Goal: Task Accomplishment & Management: Use online tool/utility

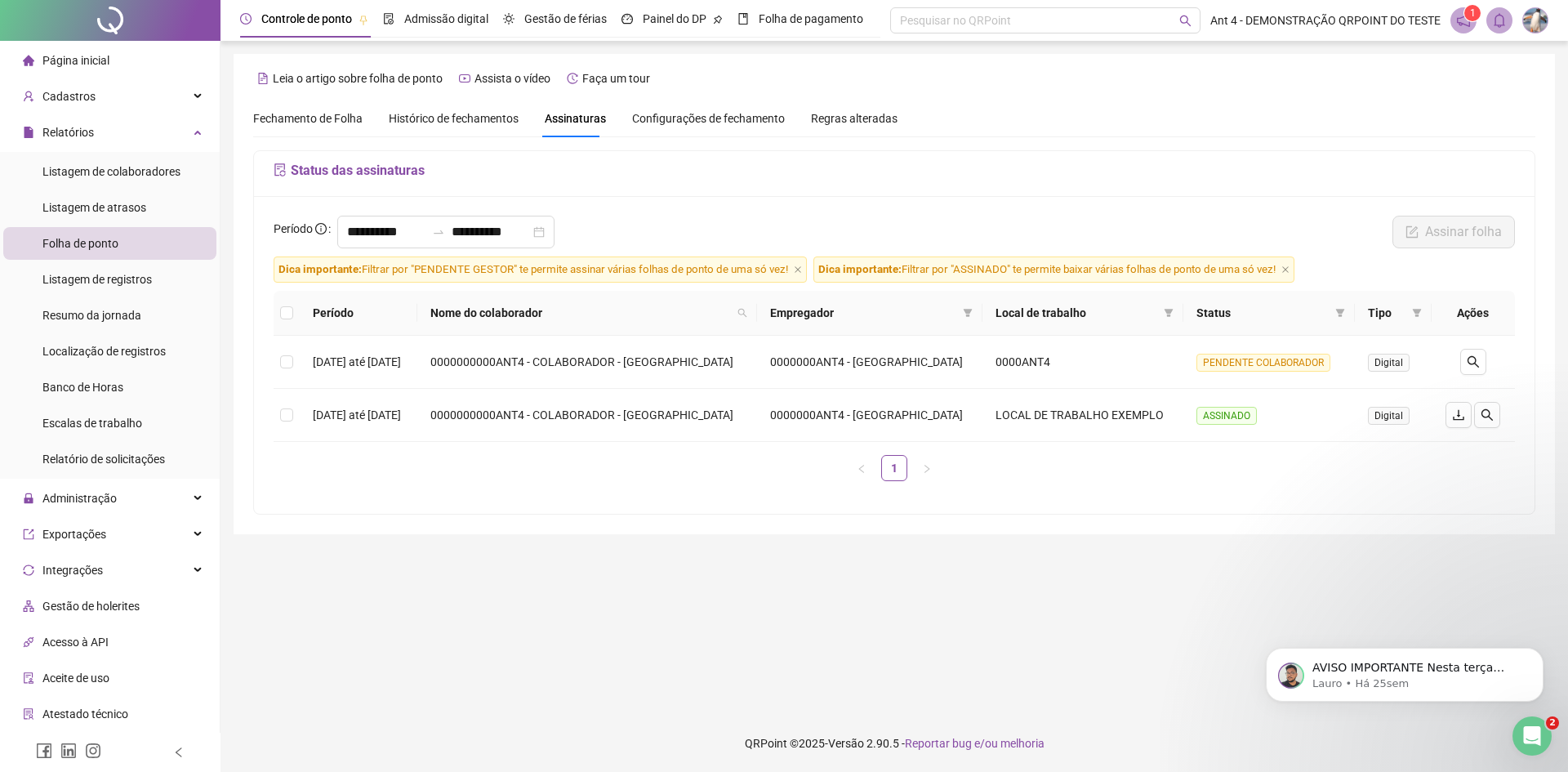
click at [1532, 17] on img at bounding box center [1534, 19] width 24 height 24
drag, startPoint x: 1239, startPoint y: 95, endPoint x: 1272, endPoint y: 66, distance: 43.9
click at [1239, 94] on div "**********" at bounding box center [894, 294] width 1321 height 480
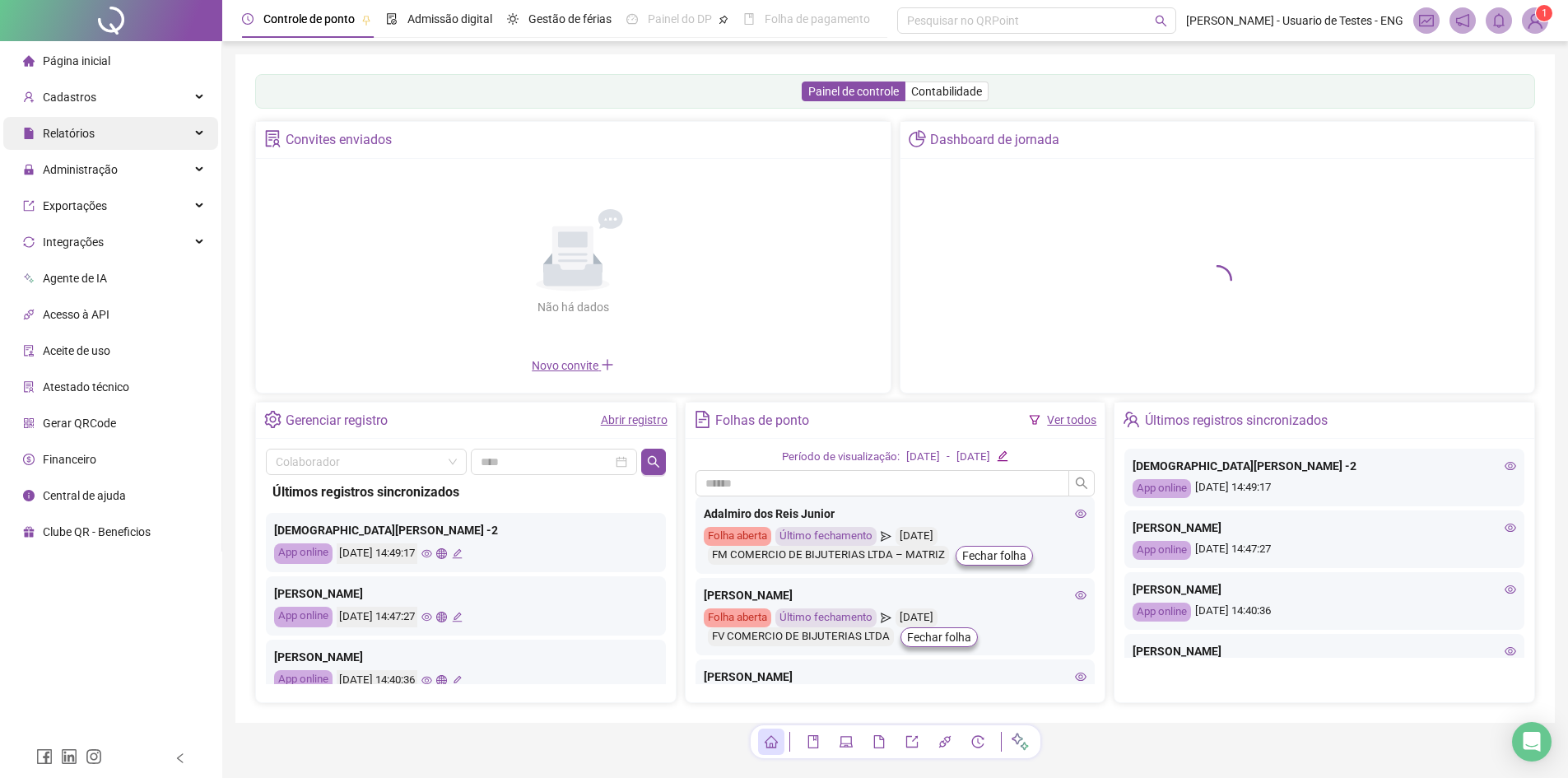
click at [118, 133] on div "Relatórios" at bounding box center [110, 134] width 215 height 33
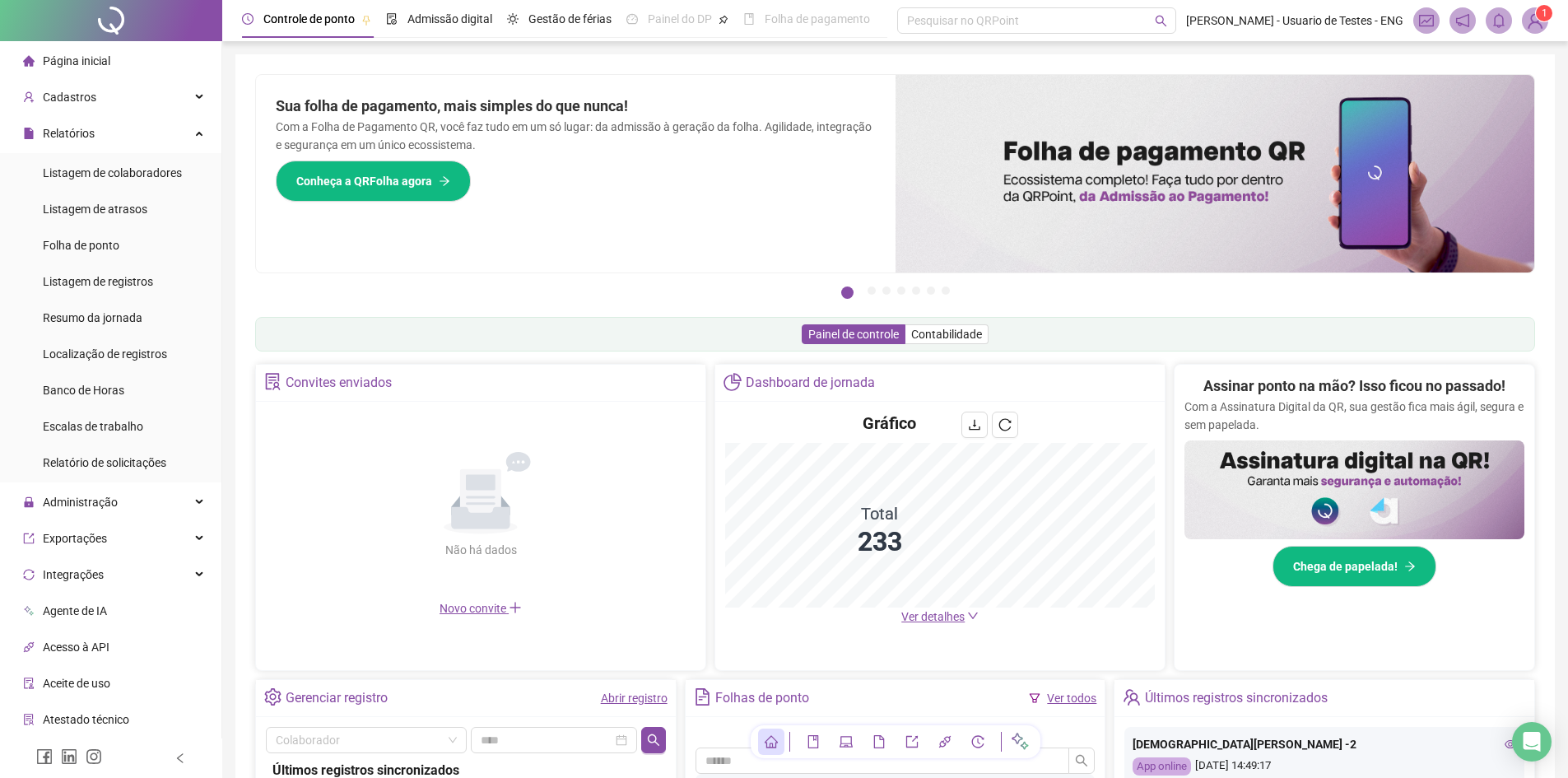
click at [1538, 31] on img at bounding box center [1535, 20] width 24 height 24
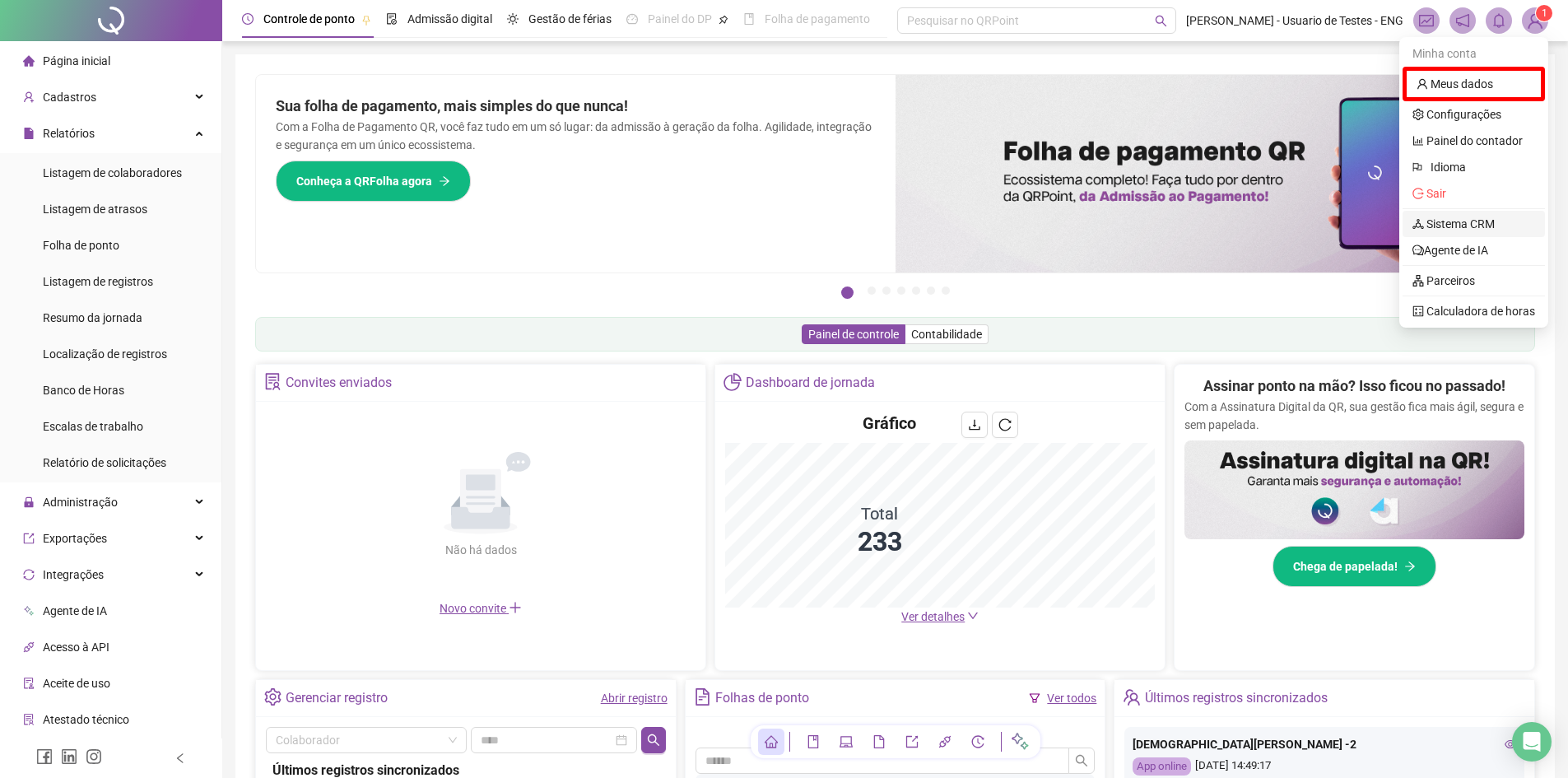
click at [1457, 218] on link "Sistema CRM" at bounding box center [1454, 224] width 82 height 13
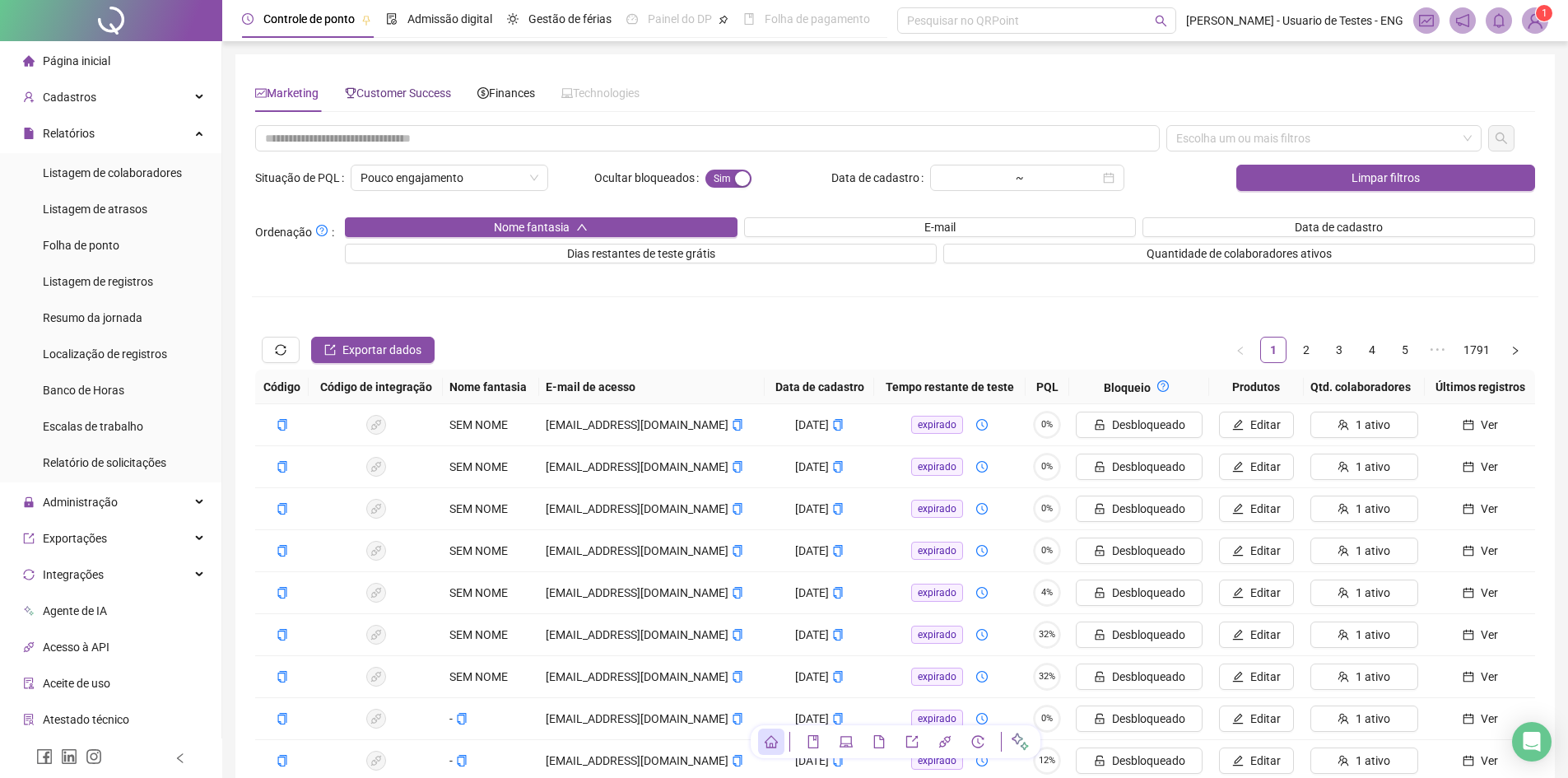
drag, startPoint x: 420, startPoint y: 87, endPoint x: 503, endPoint y: 112, distance: 86.7
click at [421, 87] on span "Customer Success" at bounding box center [397, 93] width 106 height 13
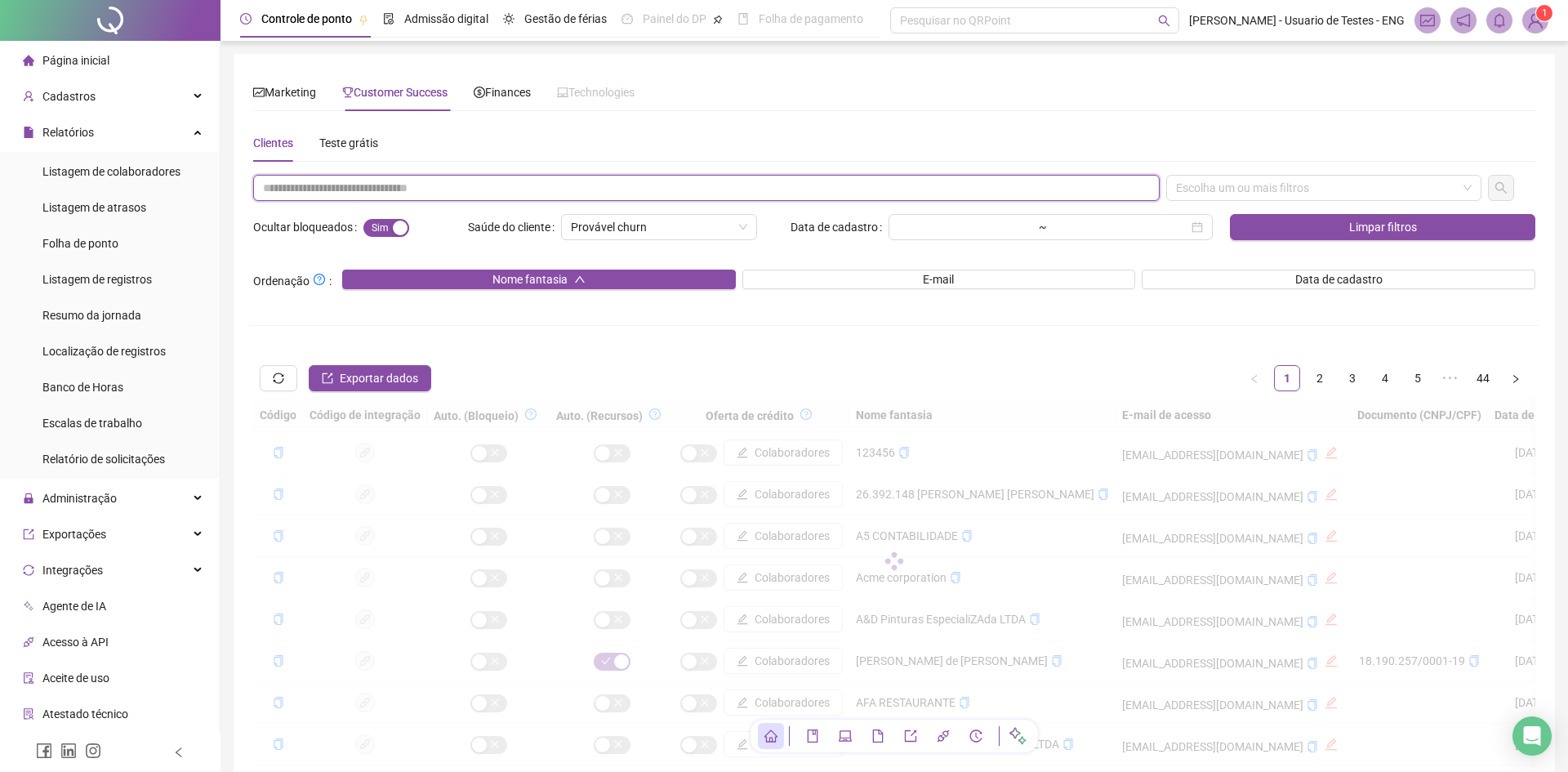
click at [575, 184] on input "text" at bounding box center [706, 187] width 907 height 26
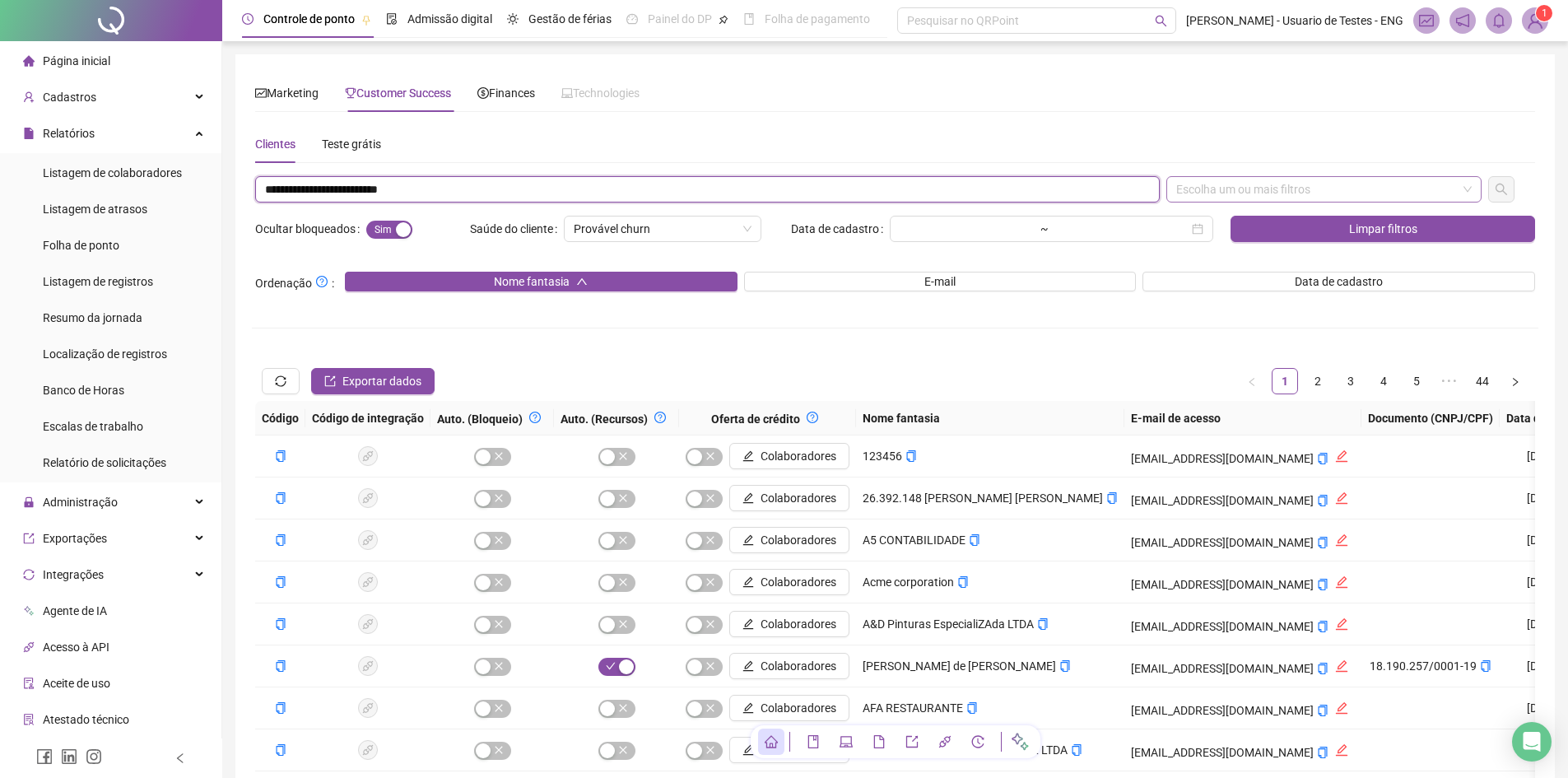
click at [1413, 183] on div "Escolha um ou mais filtros" at bounding box center [1324, 188] width 315 height 26
type input "**********"
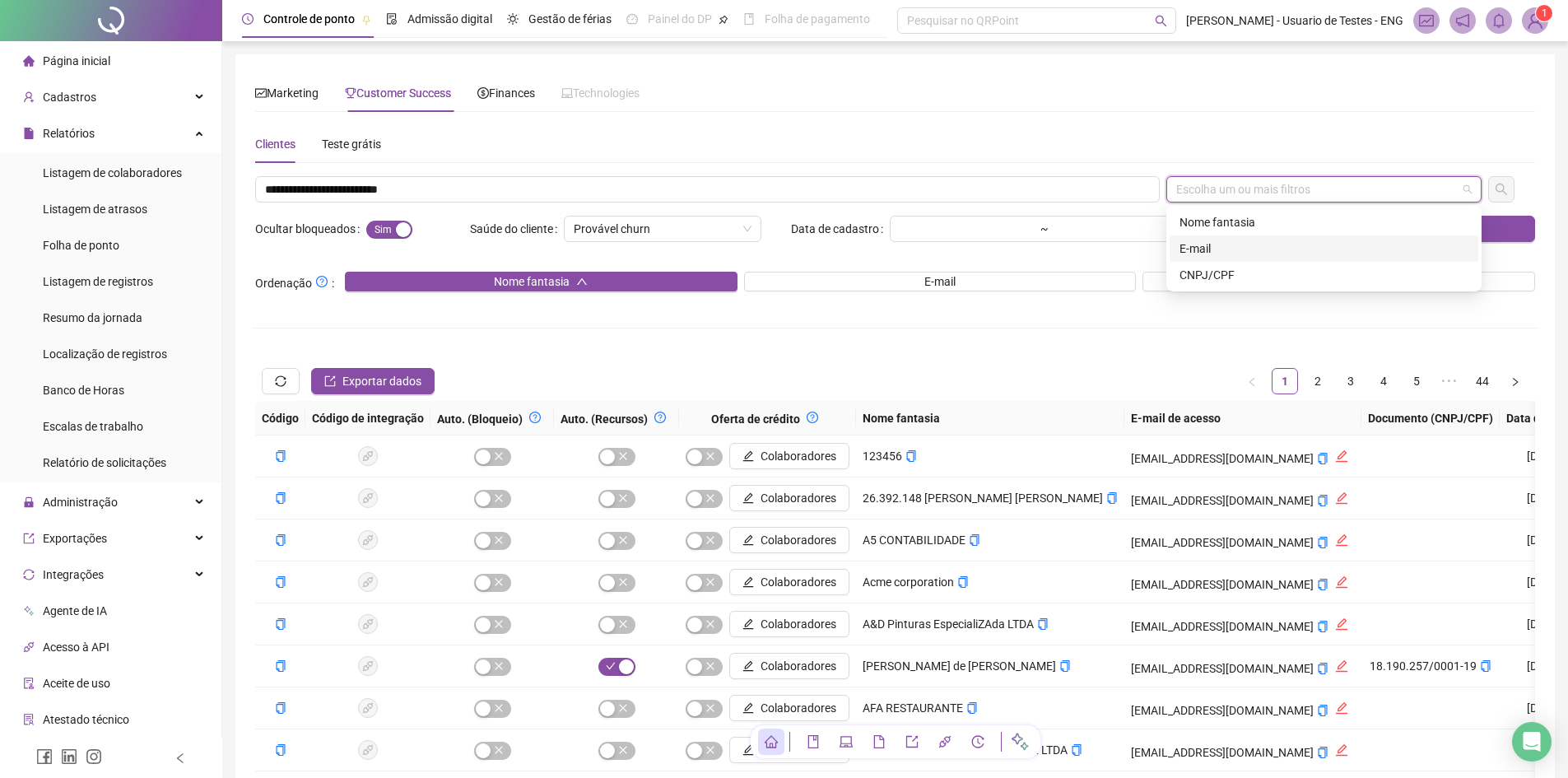
click at [1197, 244] on div "E-mail" at bounding box center [1324, 248] width 289 height 19
click at [1506, 187] on icon "search" at bounding box center [1501, 188] width 13 height 13
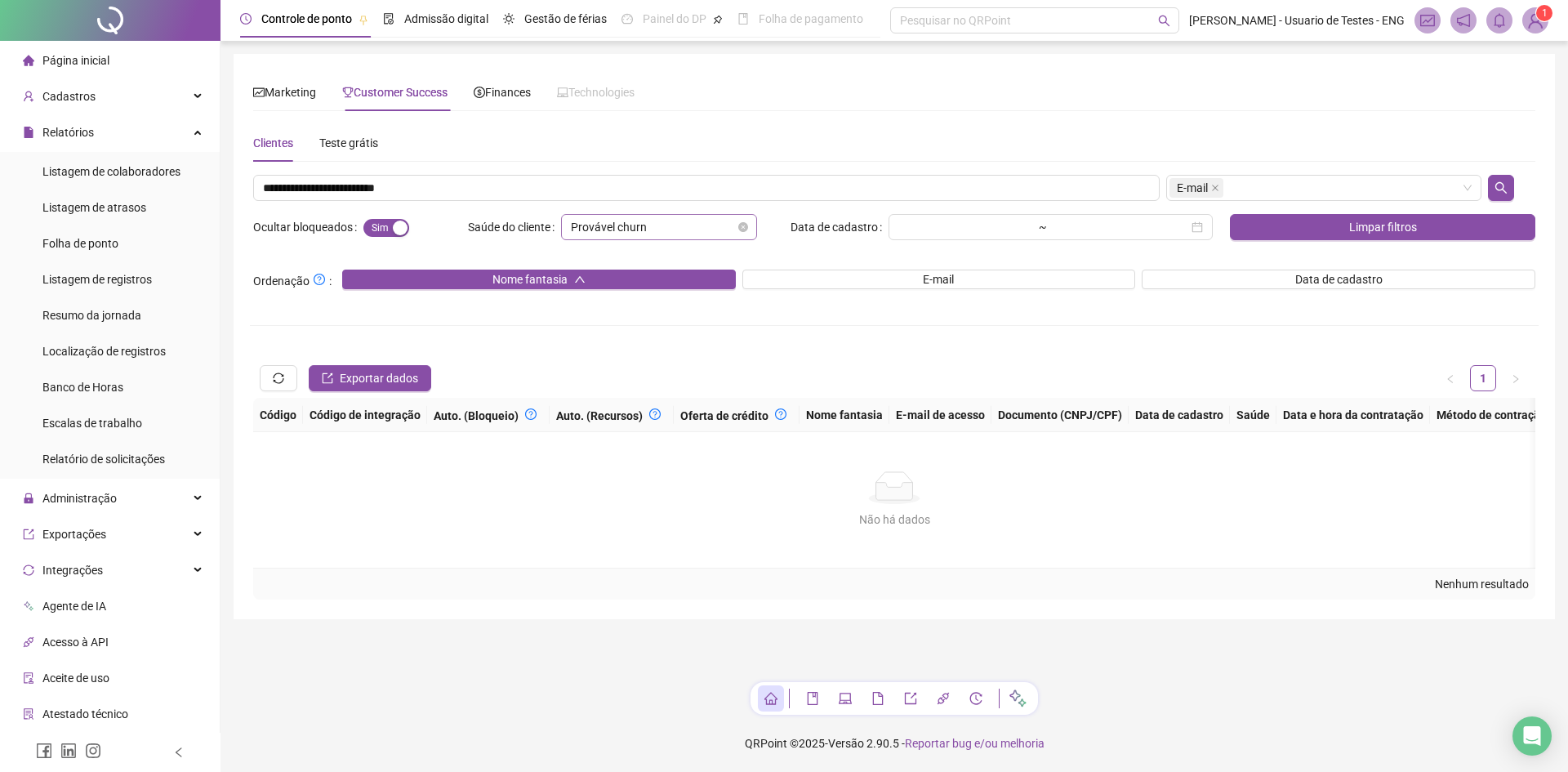
click at [750, 227] on div "Provável churn" at bounding box center [659, 227] width 196 height 26
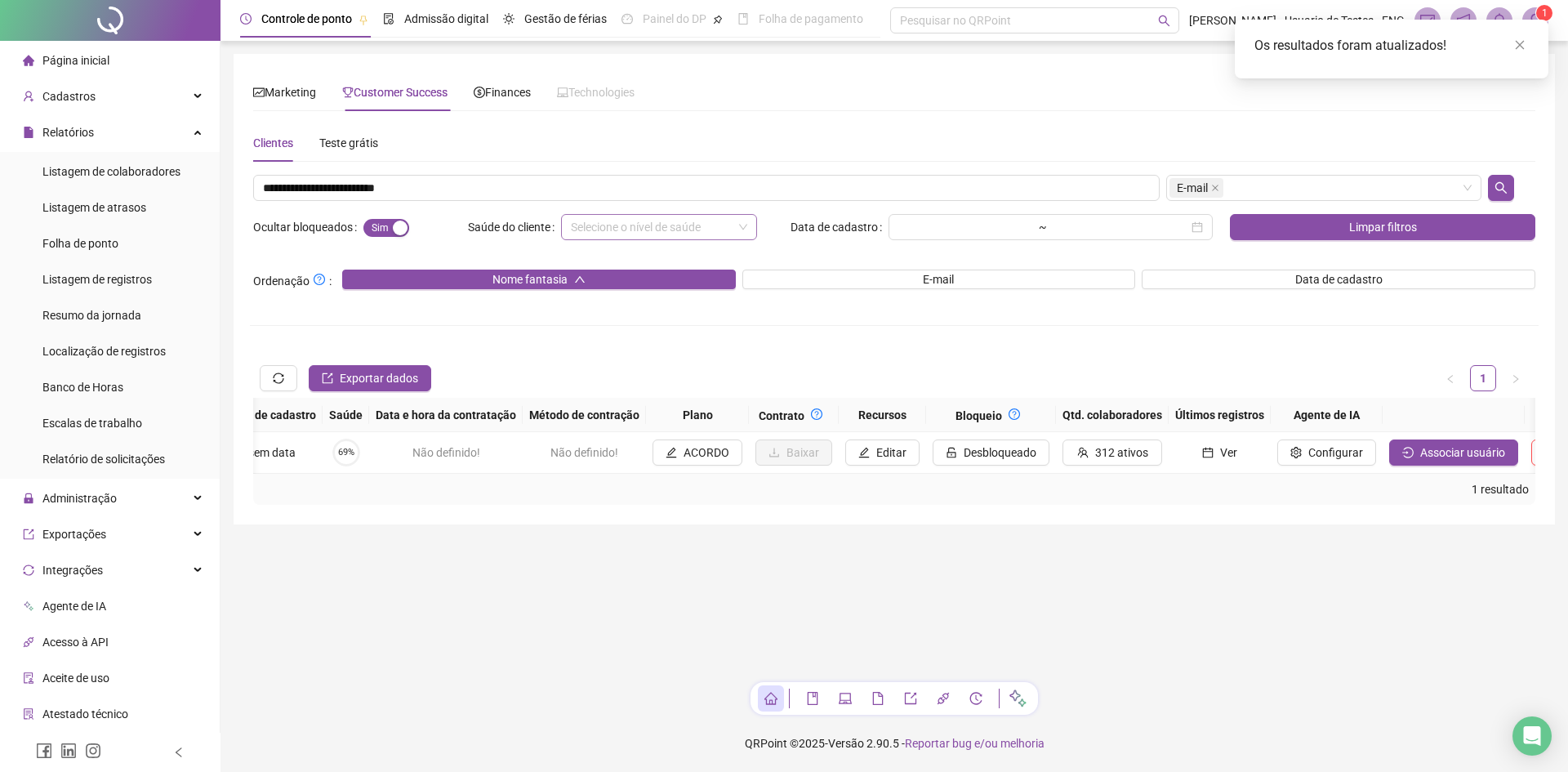
scroll to position [0, 1361]
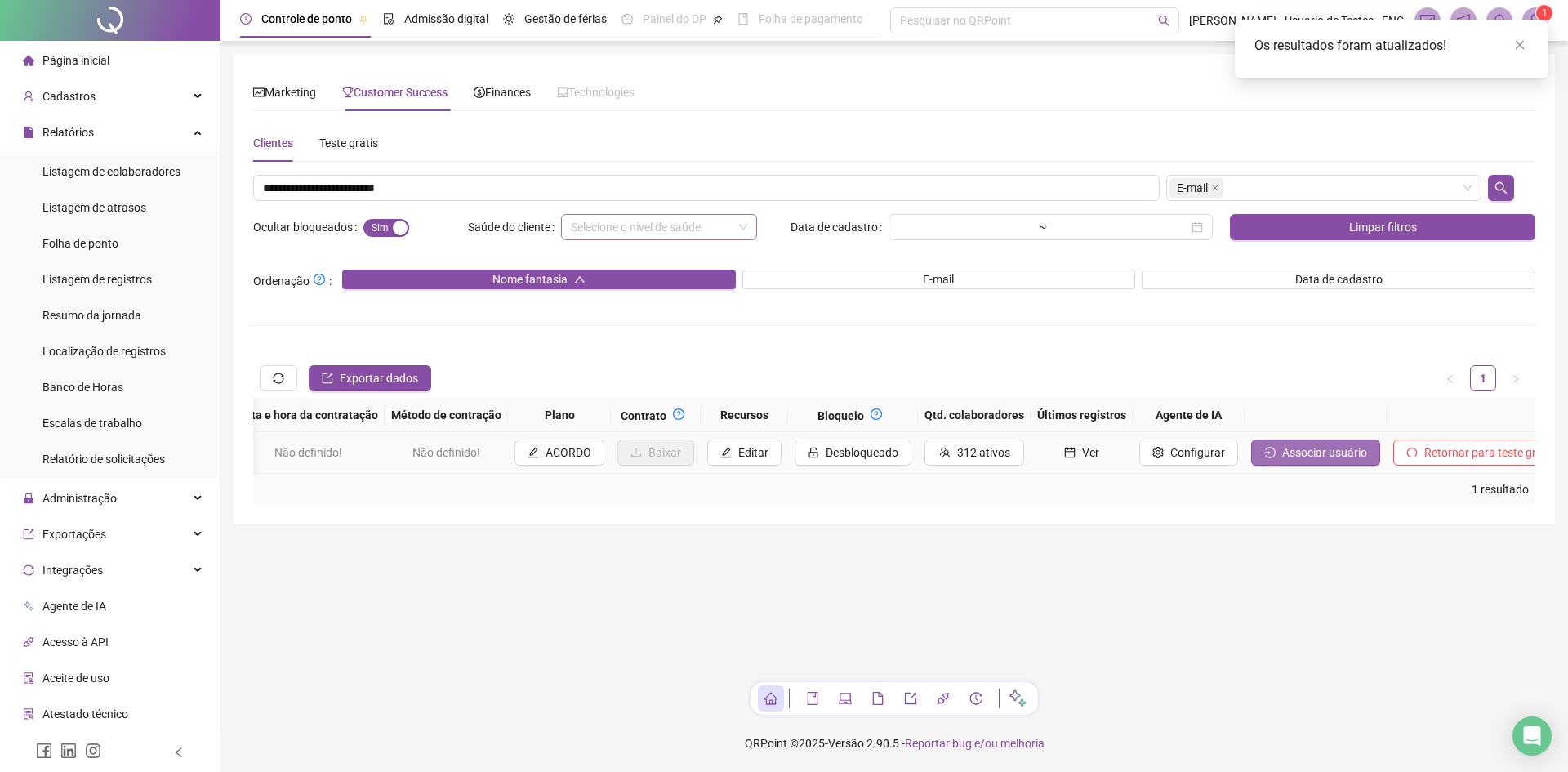
click at [1296, 454] on span "Associar usuário" at bounding box center [1324, 452] width 85 height 18
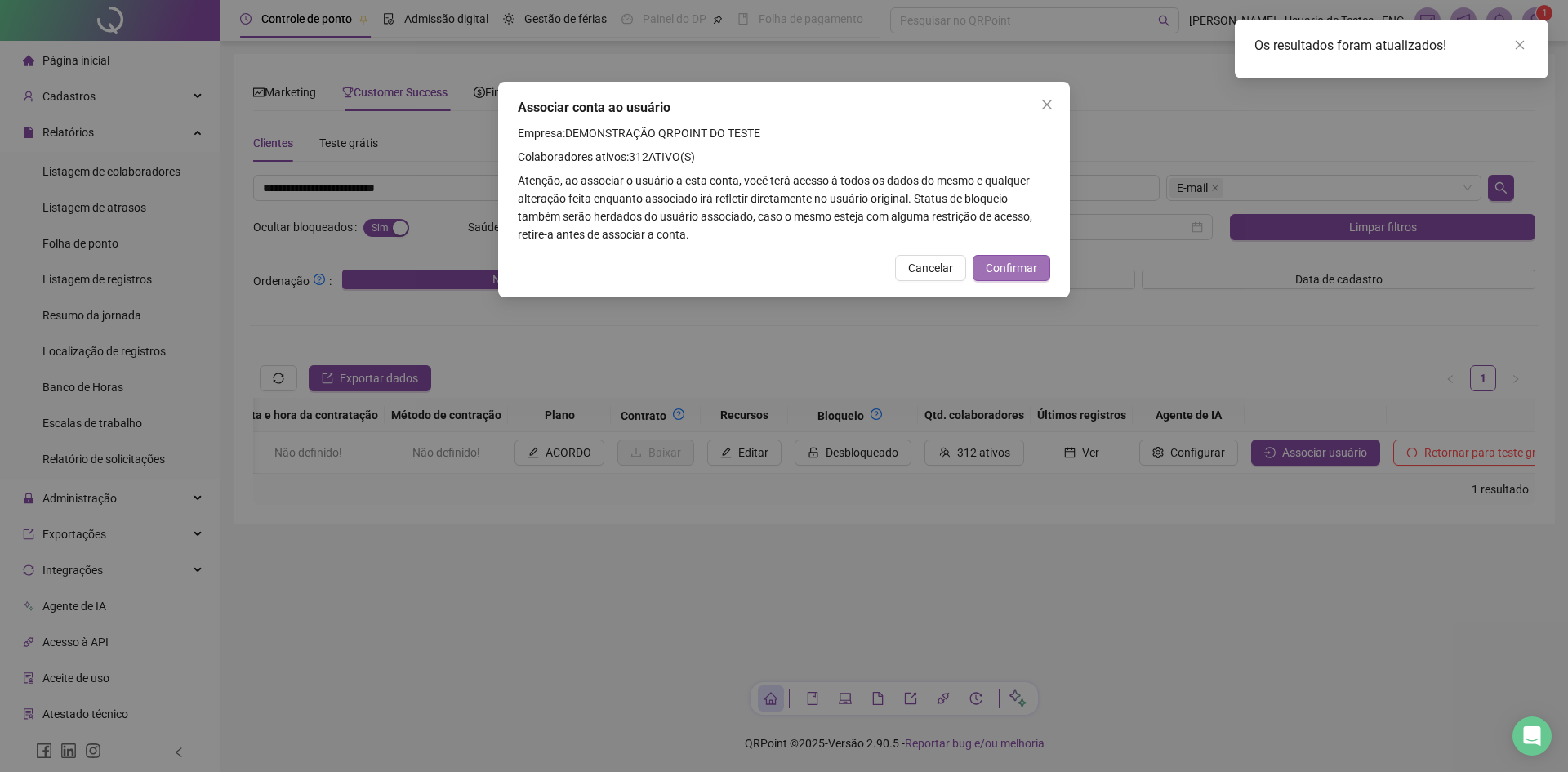
click at [1011, 262] on span "Confirmar" at bounding box center [1010, 267] width 51 height 18
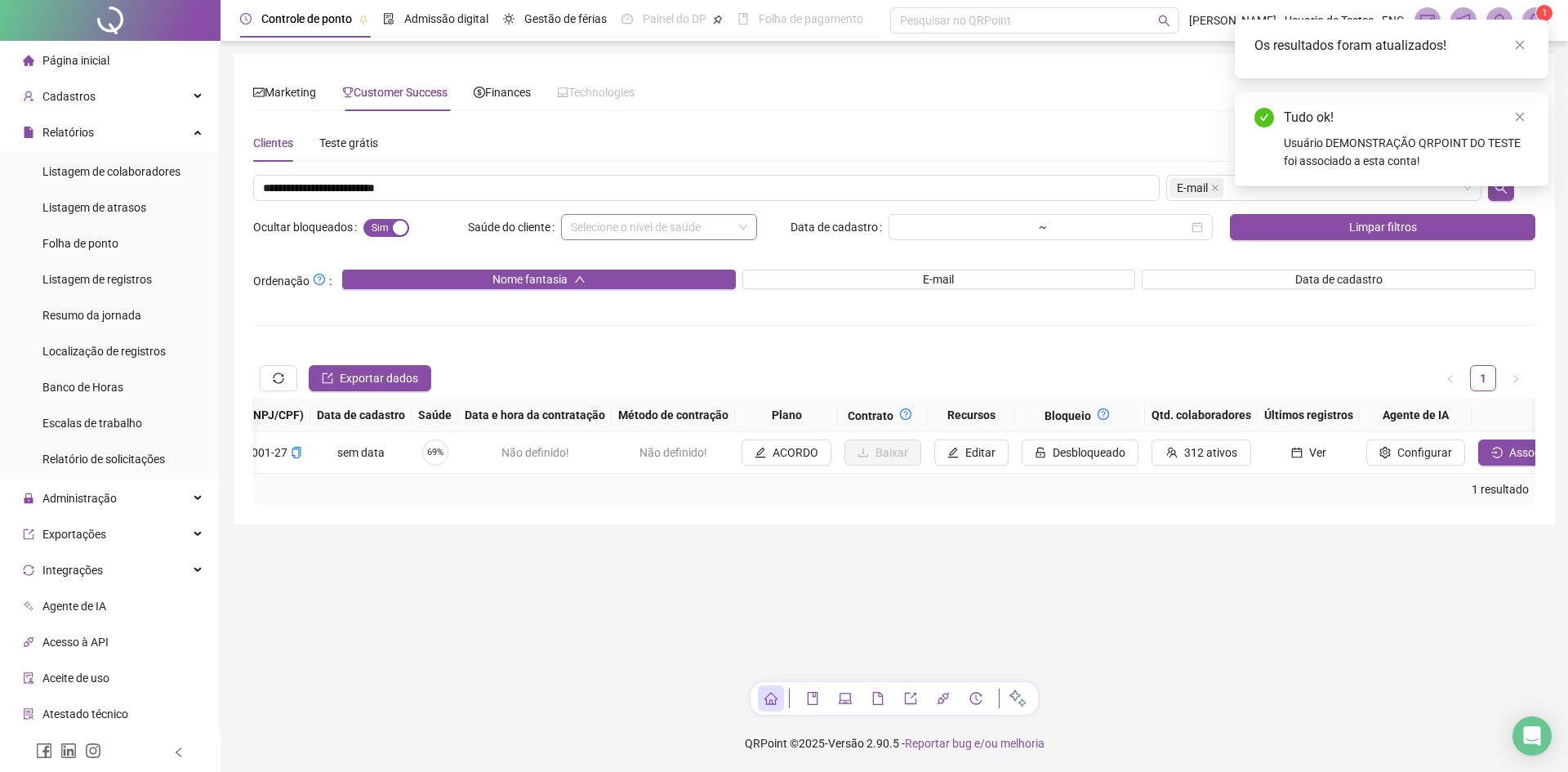
scroll to position [0, 984]
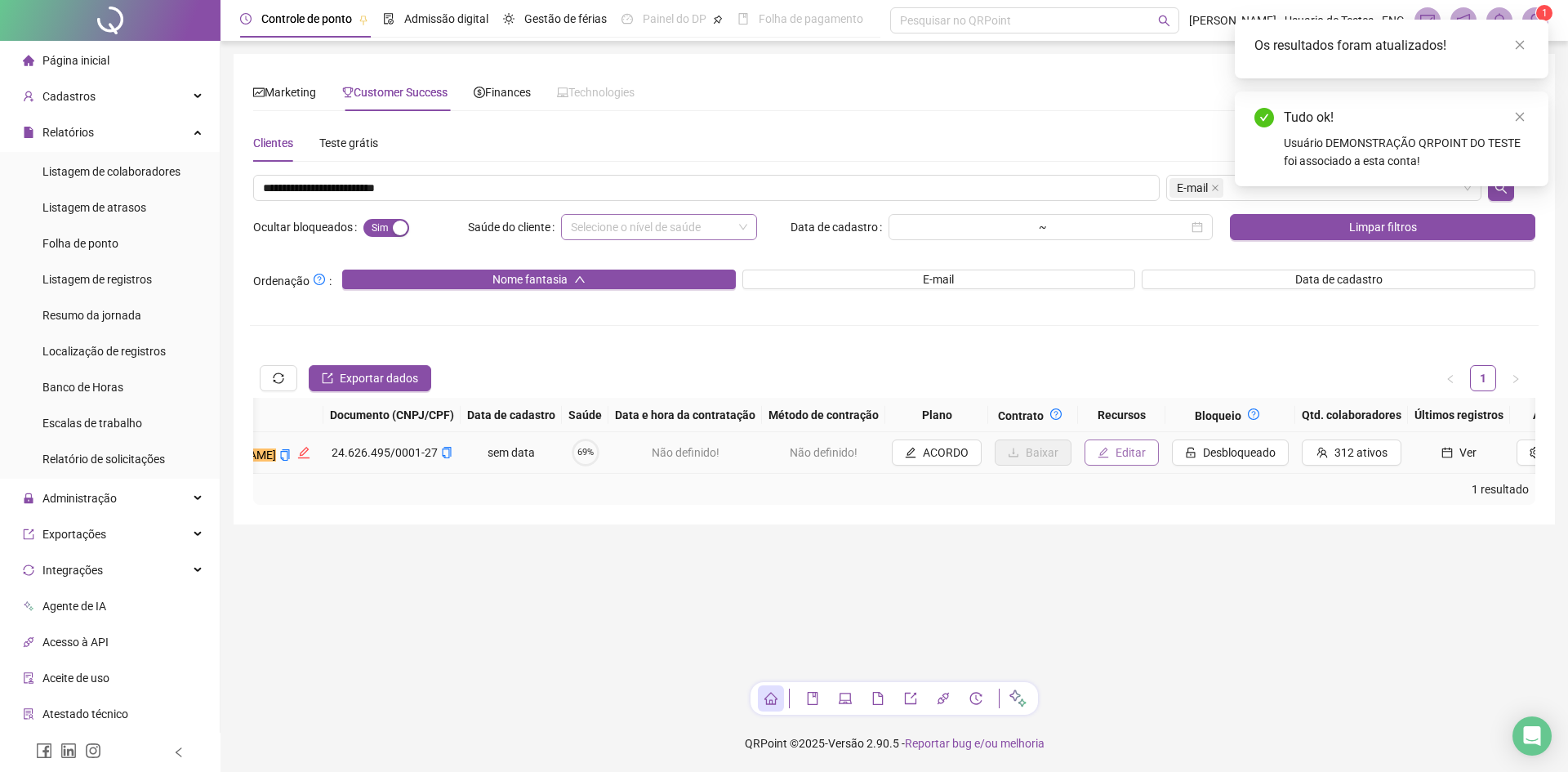
click at [1116, 445] on span "Editar" at bounding box center [1130, 452] width 30 height 18
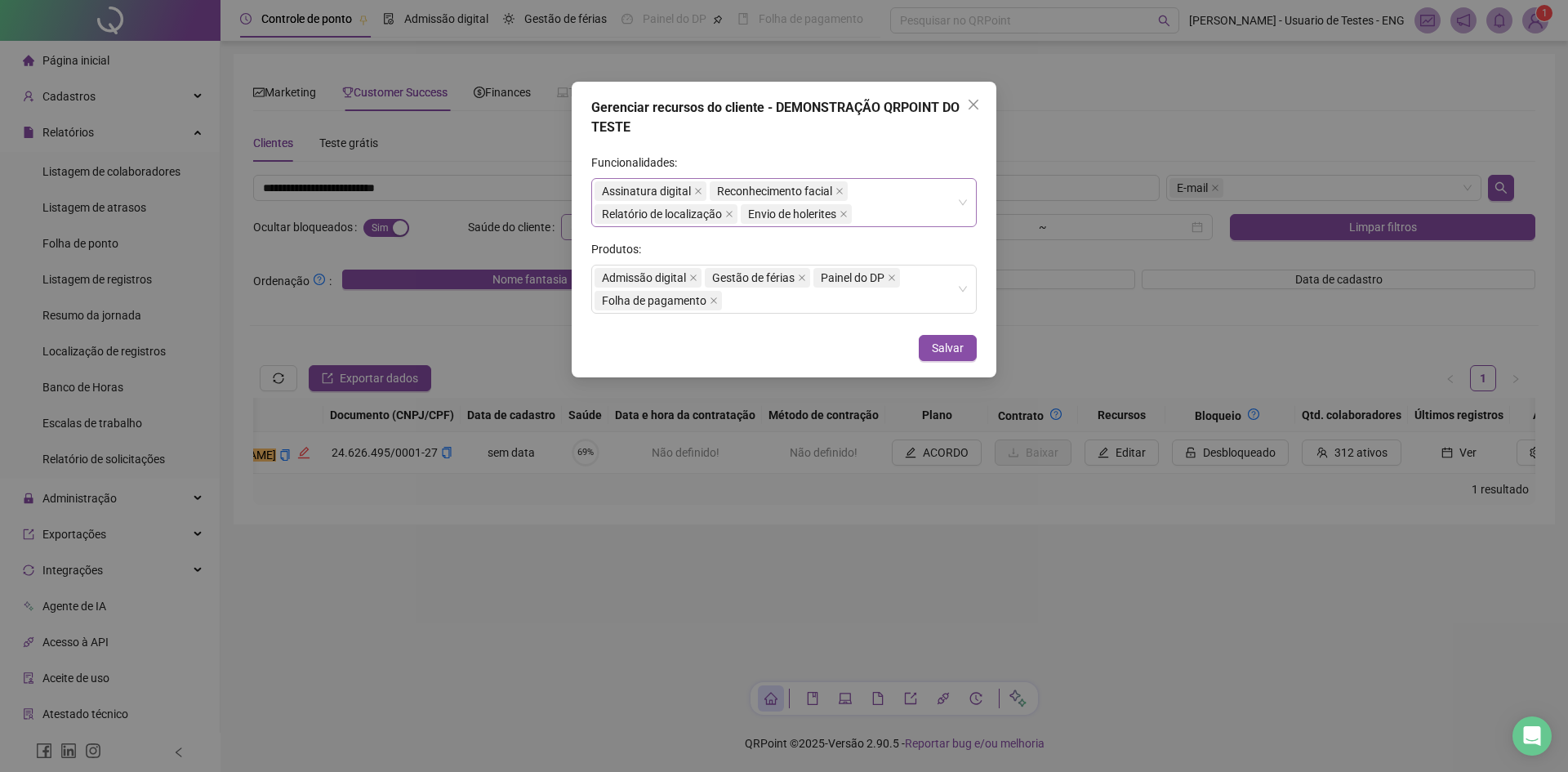
click at [963, 198] on div "Assinatura digital Reconhecimento facial Relatório de localização Envio de hole…" at bounding box center [784, 202] width 385 height 49
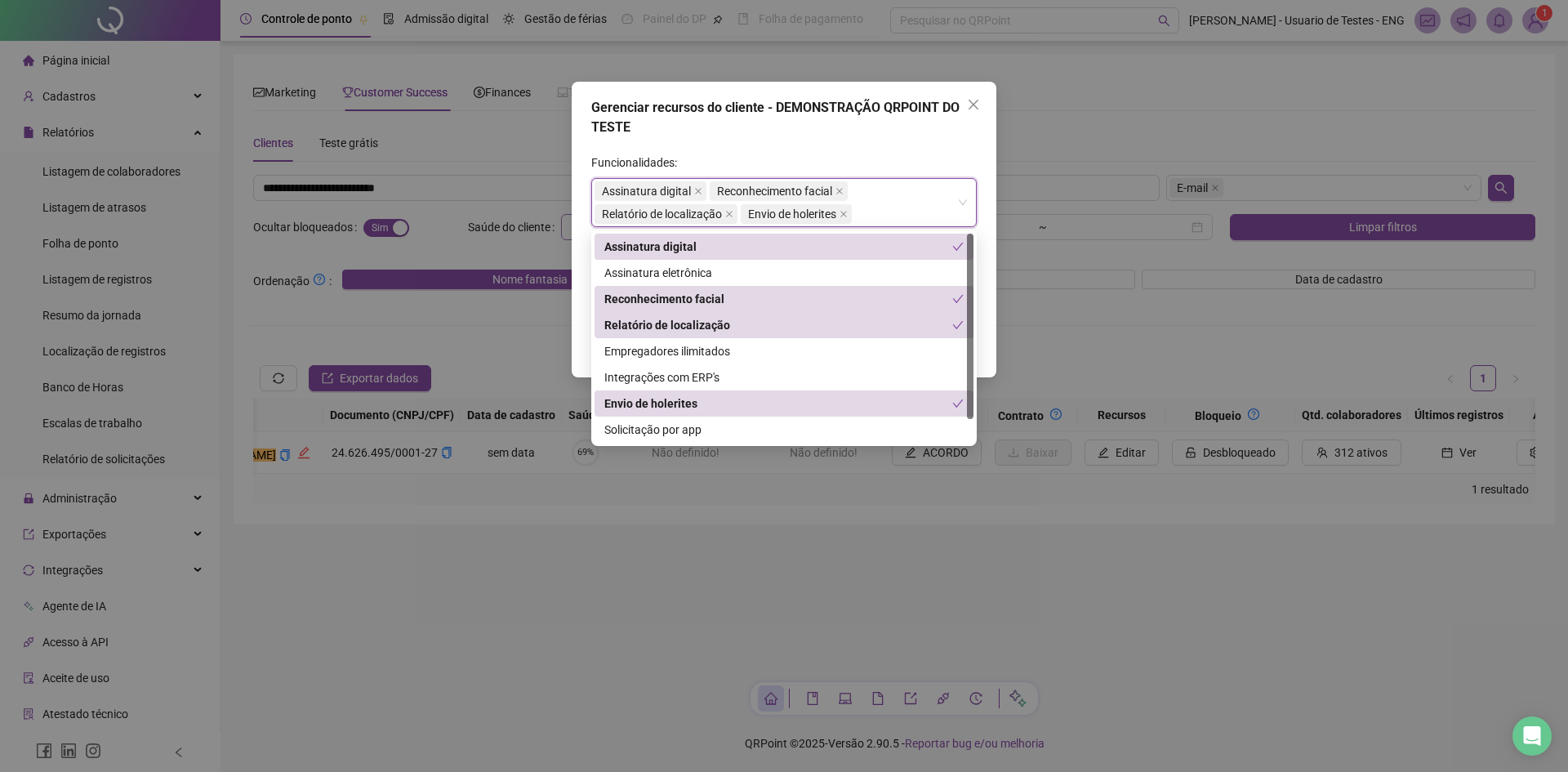
click at [962, 200] on div "Assinatura digital Reconhecimento facial Relatório de localização Envio de hole…" at bounding box center [784, 202] width 385 height 49
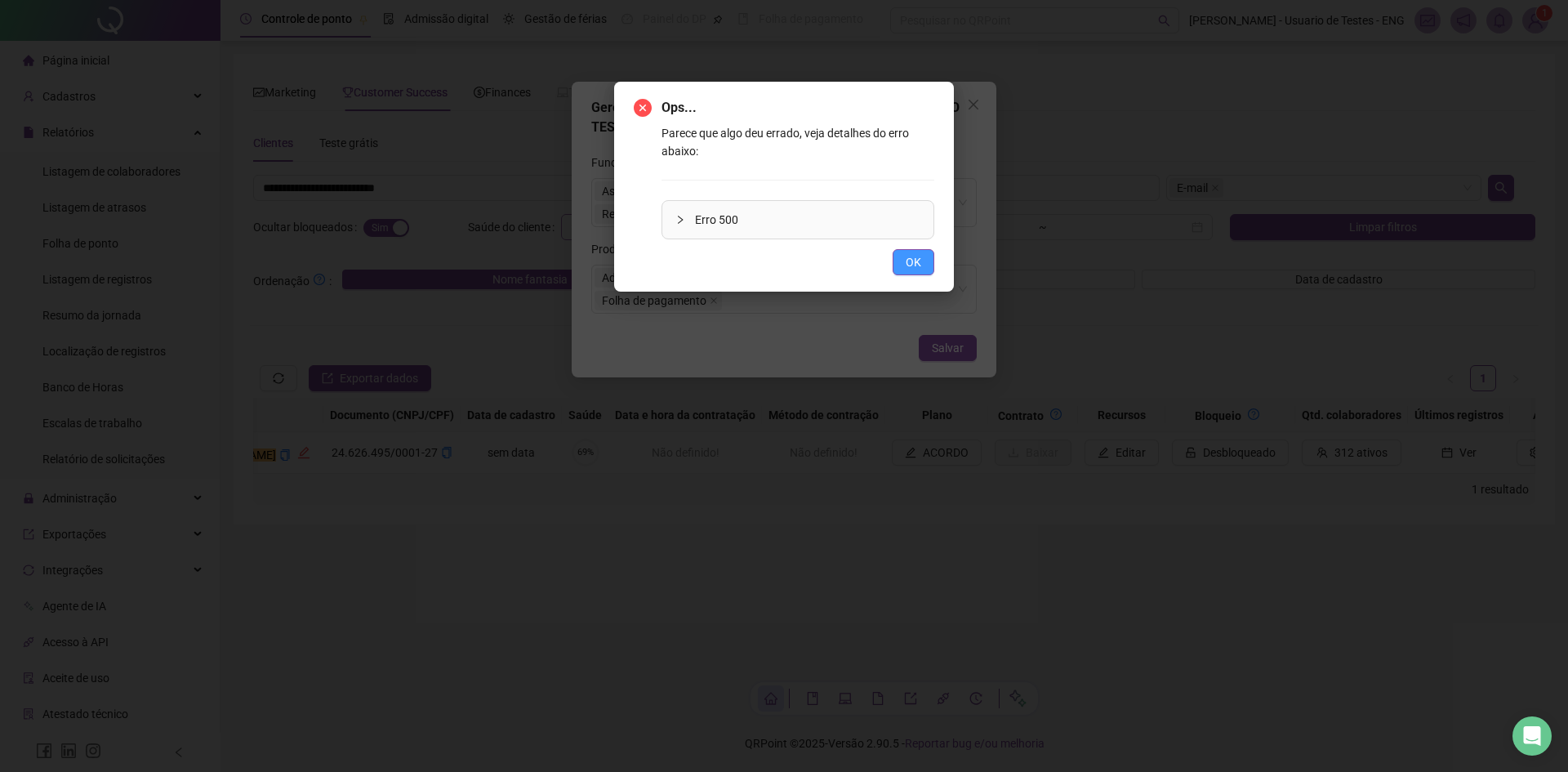
click at [918, 268] on span "OK" at bounding box center [913, 262] width 15 height 18
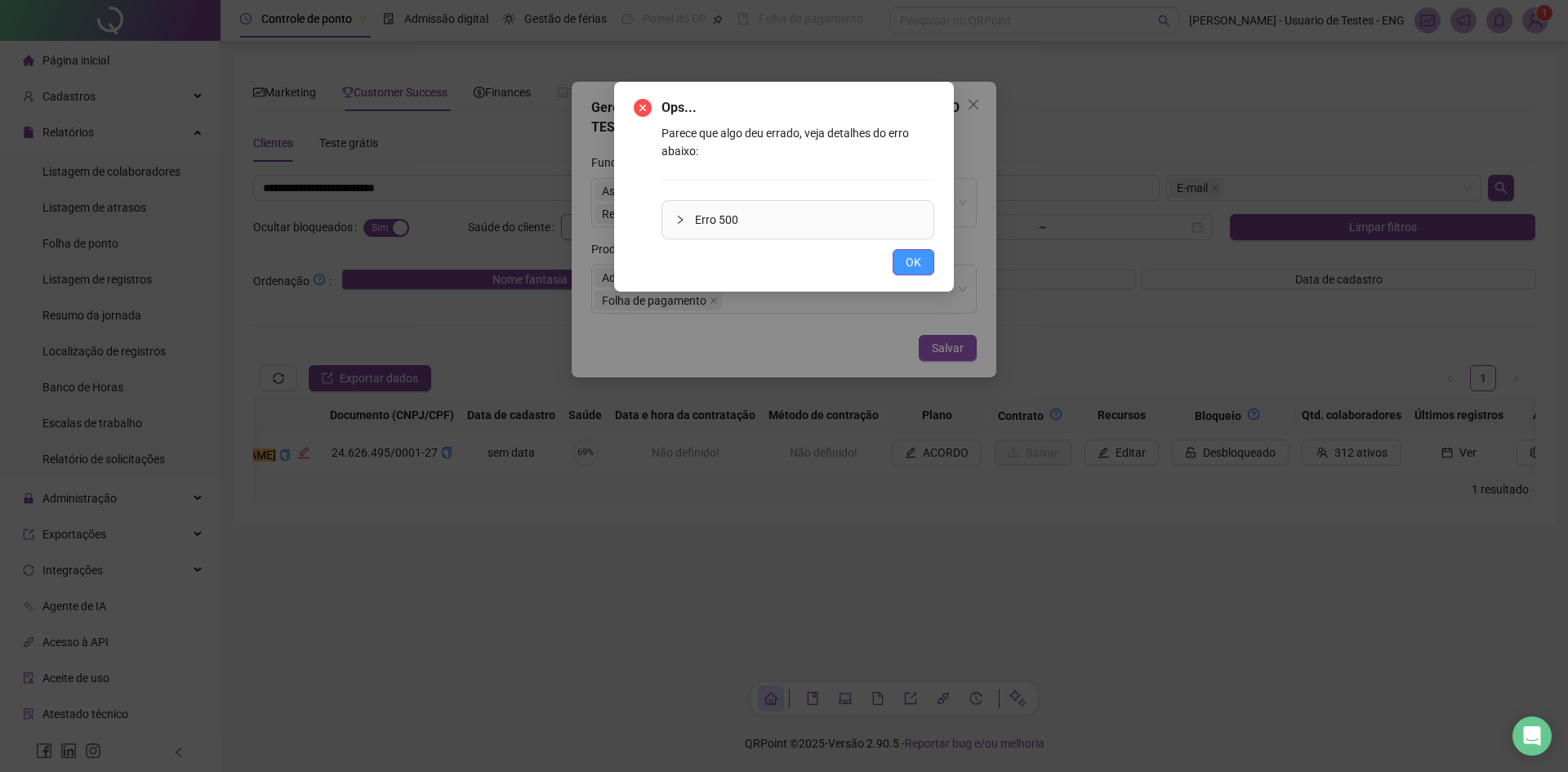
click at [904, 278] on div "Ops... Parece que algo deu errado, veja detalhes do erro abaixo: Erro 500 OK" at bounding box center [784, 186] width 340 height 210
drag, startPoint x: 907, startPoint y: 272, endPoint x: 913, endPoint y: 237, distance: 35.5
click at [907, 269] on button "OK" at bounding box center [912, 262] width 42 height 26
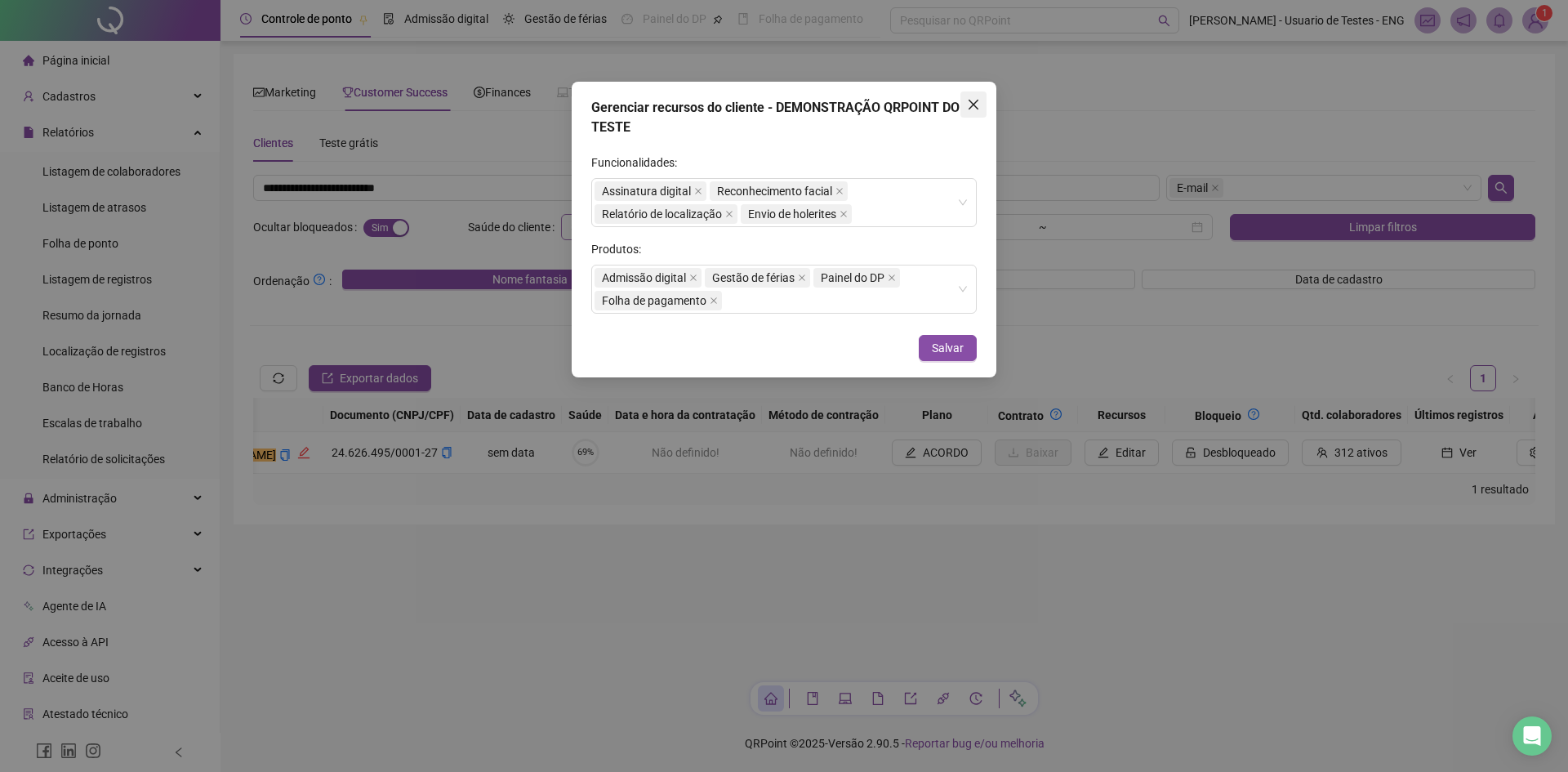
click at [969, 95] on button "Close" at bounding box center [972, 104] width 26 height 26
